Goal: Task Accomplishment & Management: Manage account settings

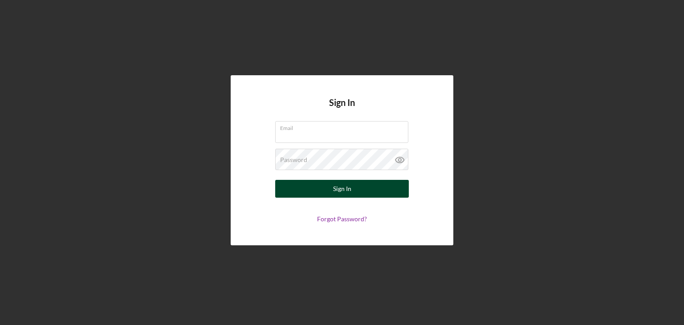
type input "[EMAIL_ADDRESS][DOMAIN_NAME]"
click at [352, 186] on button "Sign In" at bounding box center [342, 189] width 134 height 18
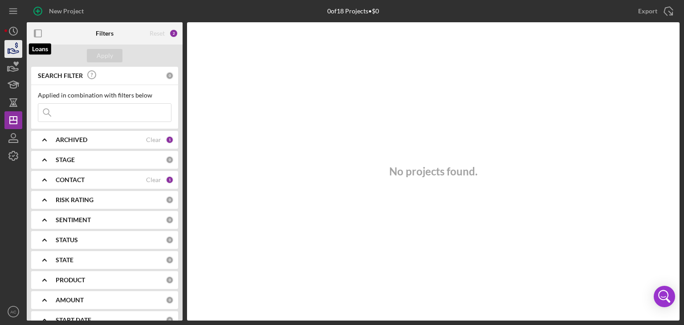
click at [17, 44] on icon "button" at bounding box center [16, 45] width 3 height 6
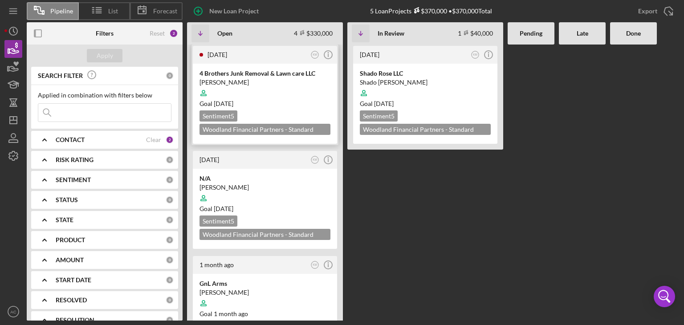
click at [276, 106] on div "Goal [DATE]" at bounding box center [265, 103] width 131 height 9
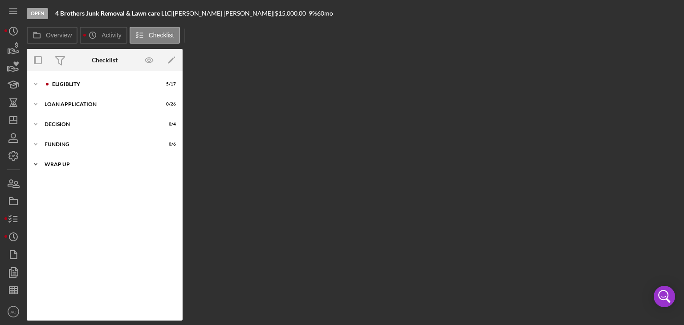
click at [60, 166] on div "Wrap up" at bounding box center [108, 164] width 127 height 5
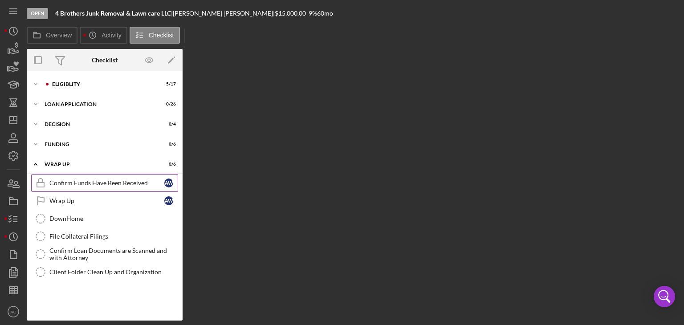
click at [90, 181] on div "Confirm Funds Have Been Received" at bounding box center [106, 183] width 115 height 7
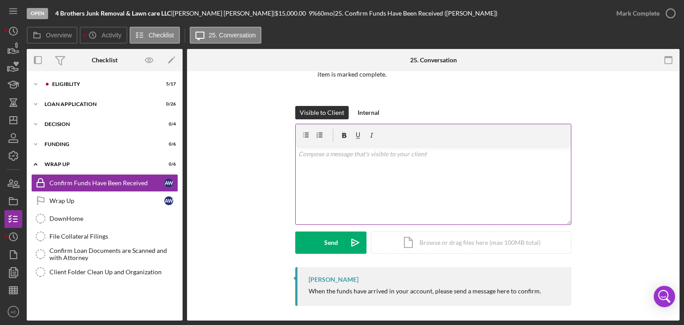
scroll to position [96, 0]
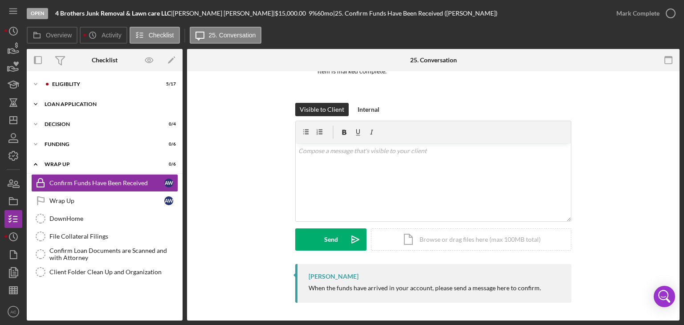
click at [106, 111] on div "Icon/Expander Loan Application 0 / 26" at bounding box center [105, 104] width 156 height 18
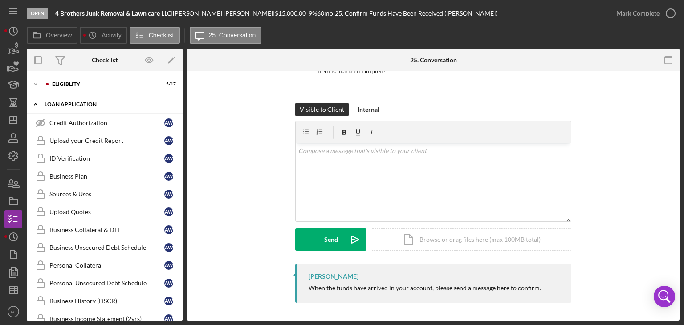
click at [102, 103] on div "Loan Application" at bounding box center [108, 104] width 127 height 5
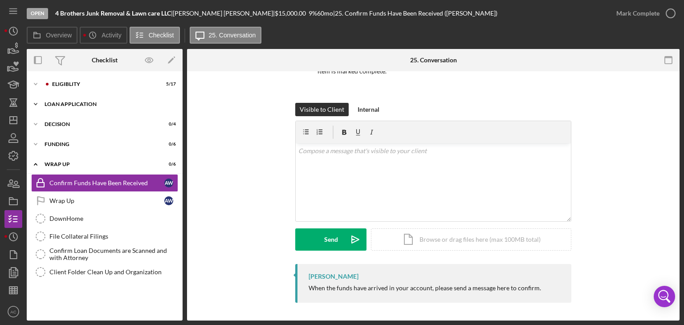
click at [99, 103] on div "Loan Application" at bounding box center [108, 104] width 127 height 5
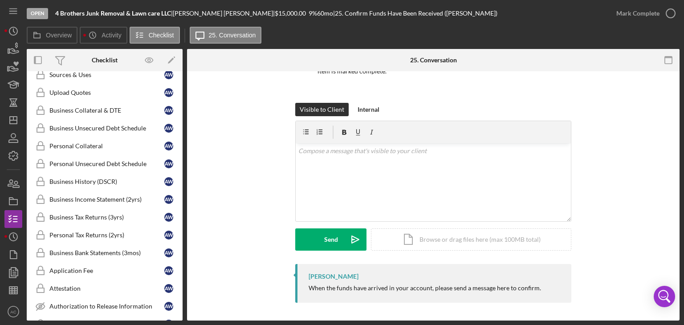
scroll to position [0, 0]
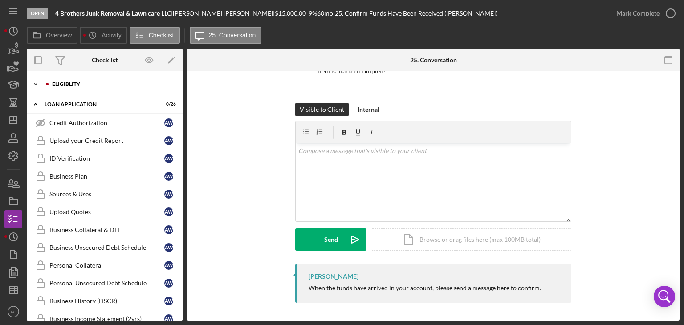
click at [79, 77] on div "Icon/Expander Eligiblity 5 / 17" at bounding box center [105, 84] width 156 height 18
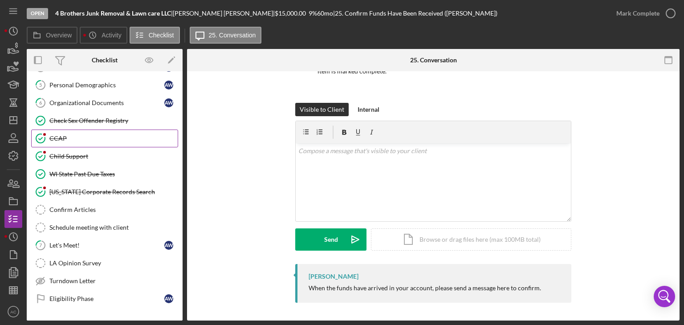
scroll to position [134, 0]
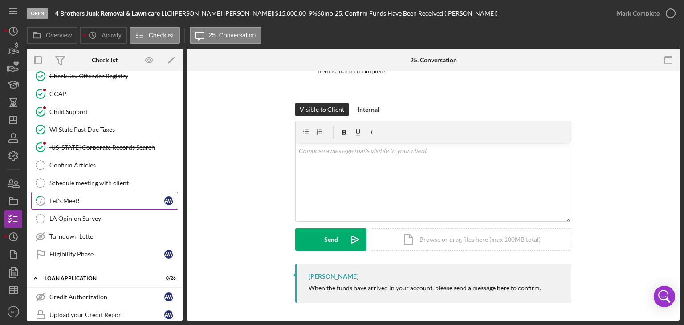
click at [80, 197] on div "Let's Meet!" at bounding box center [106, 200] width 115 height 7
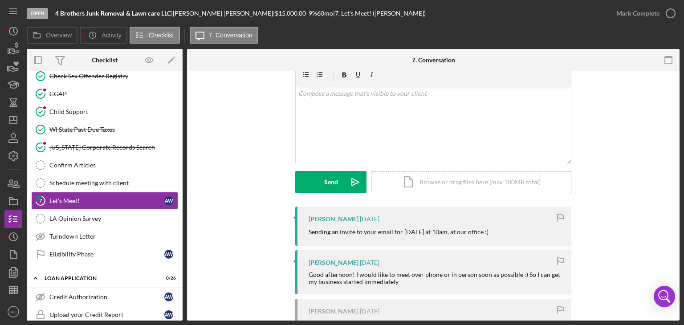
scroll to position [89, 0]
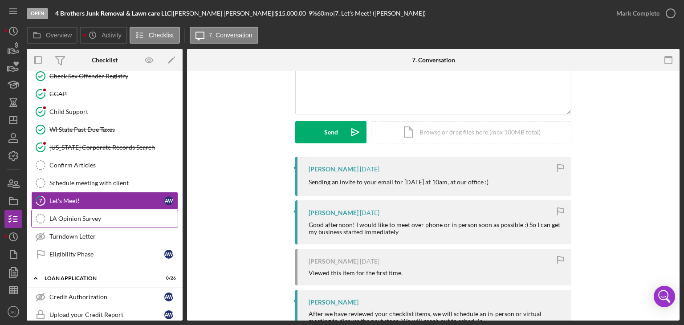
click at [90, 220] on link "LA Opinion Survey LA Opinion Survey" at bounding box center [104, 219] width 147 height 18
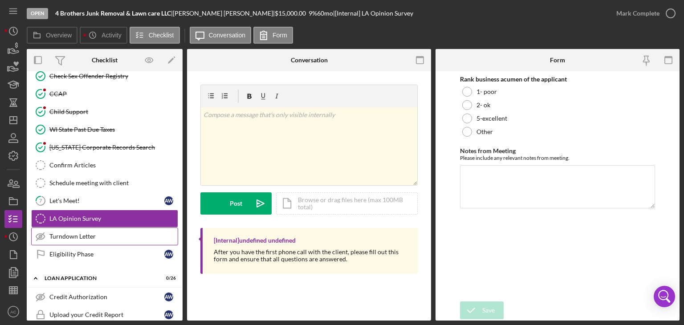
click at [125, 233] on div "Turndown Letter" at bounding box center [113, 236] width 128 height 7
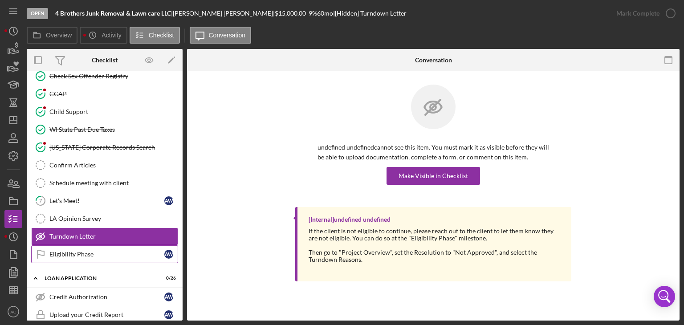
click at [123, 251] on div "Eligibility Phase" at bounding box center [106, 254] width 115 height 7
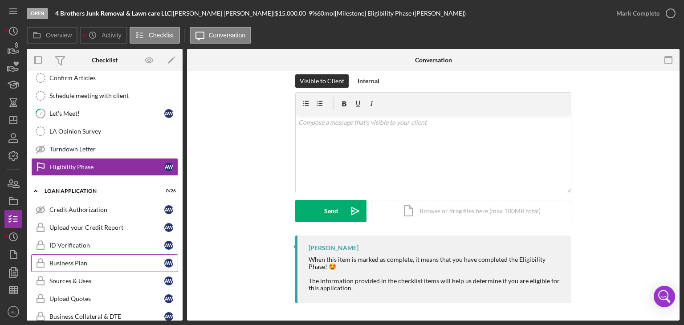
scroll to position [223, 0]
